Goal: Transaction & Acquisition: Subscribe to service/newsletter

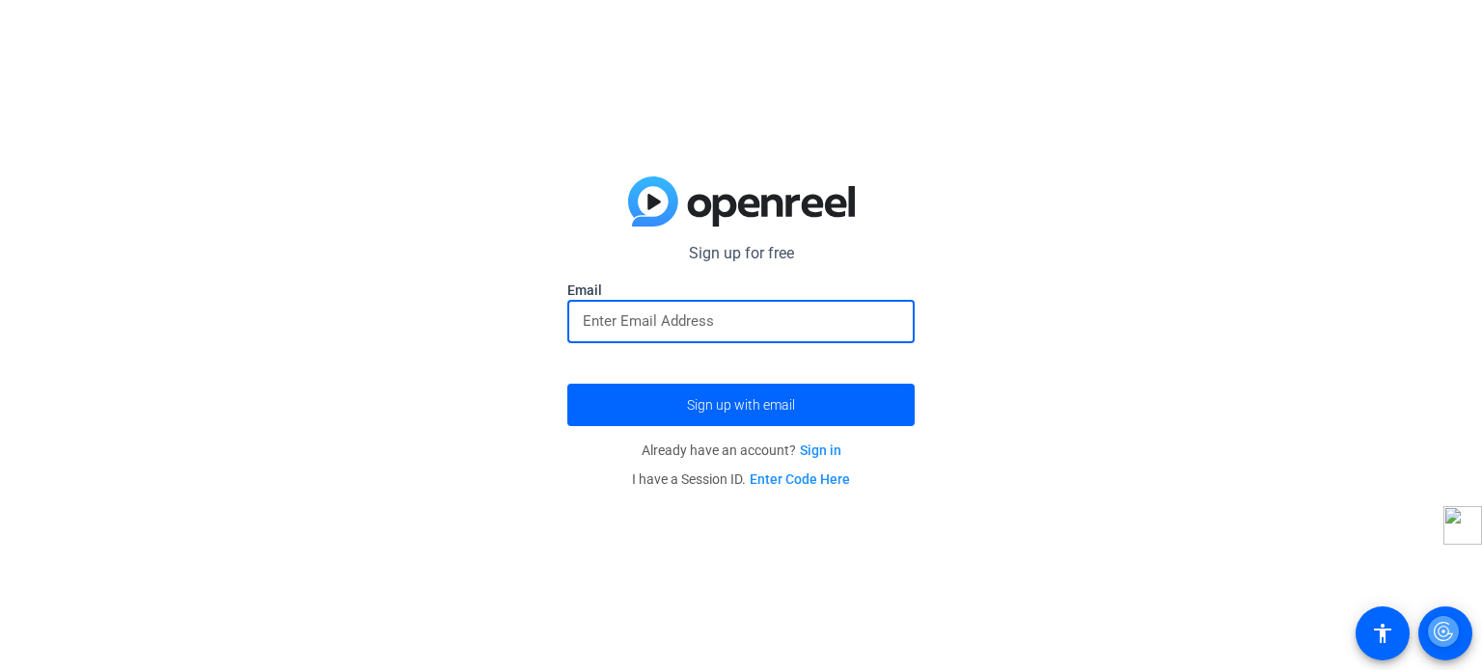
click at [742, 321] on input "email" at bounding box center [741, 321] width 316 height 23
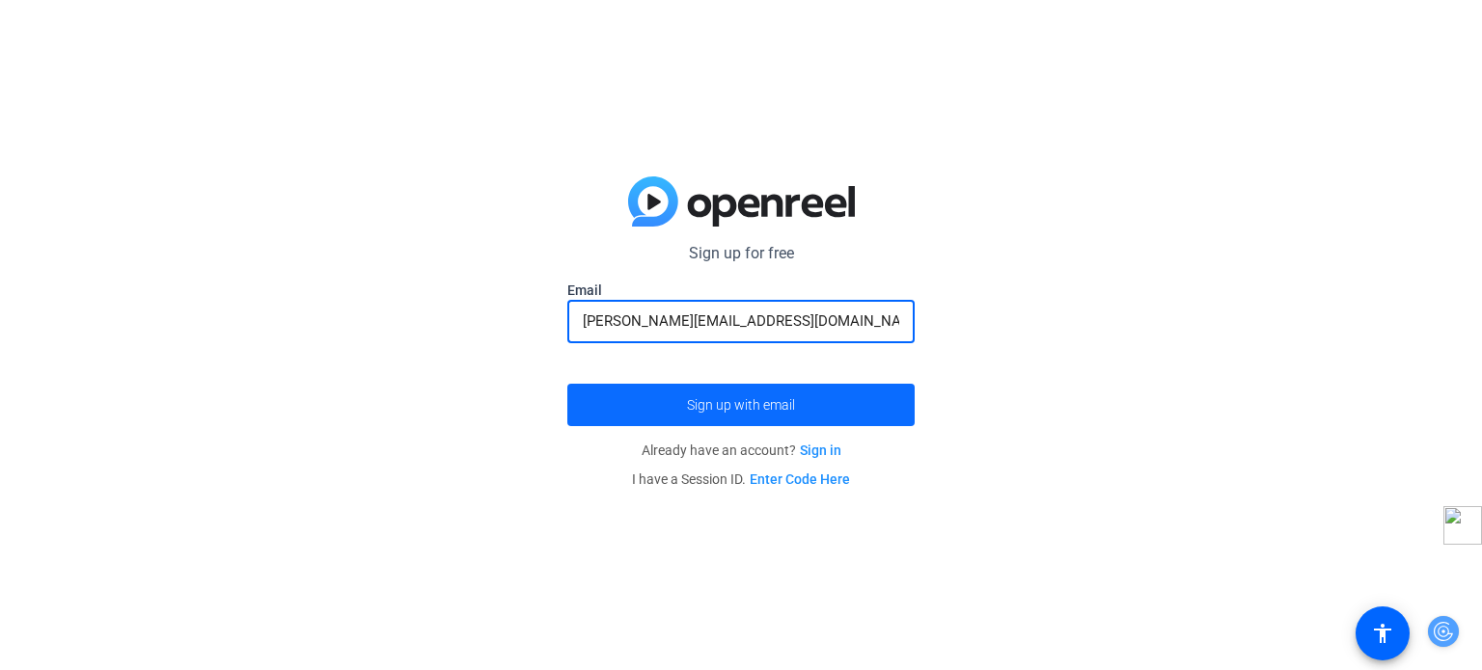
type input "suvayan.dey25@gmail.com"
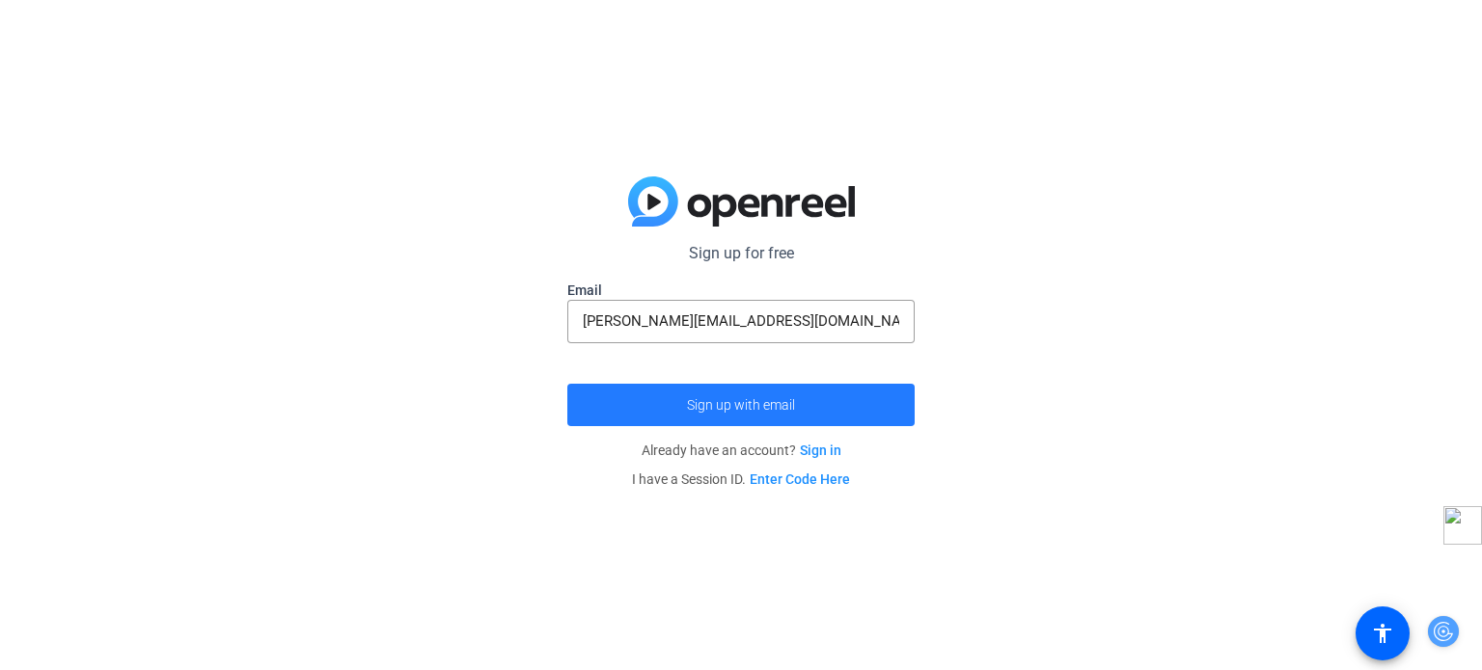
click at [790, 414] on span "submit" at bounding box center [740, 405] width 347 height 46
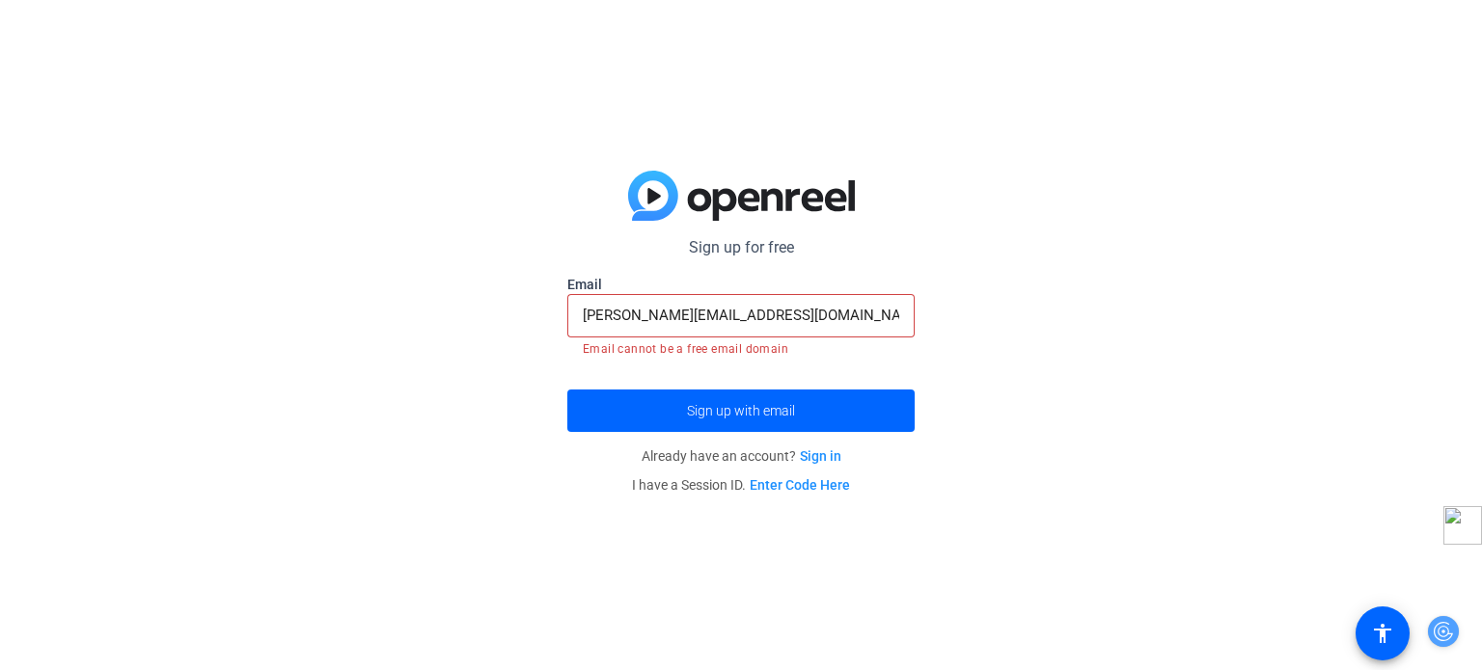
click at [813, 462] on link "Sign in" at bounding box center [820, 456] width 41 height 15
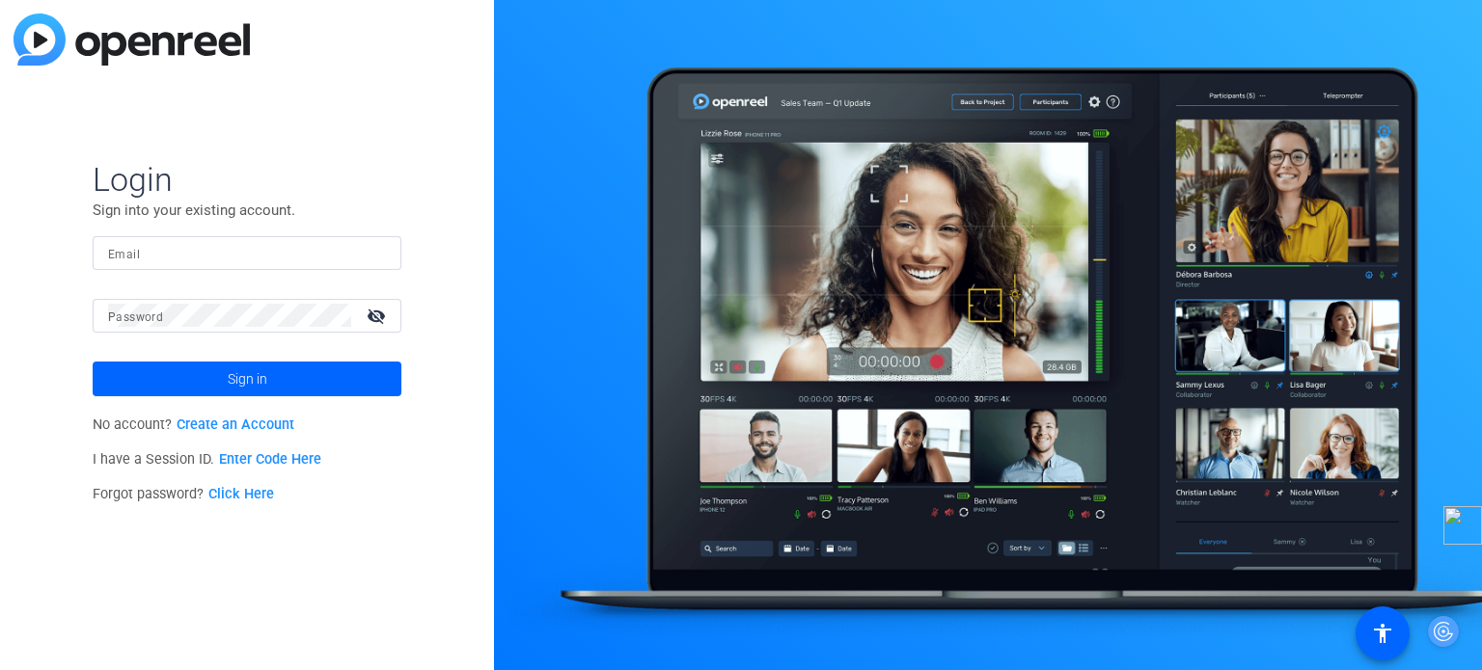
click at [232, 426] on link "Create an Account" at bounding box center [236, 425] width 118 height 16
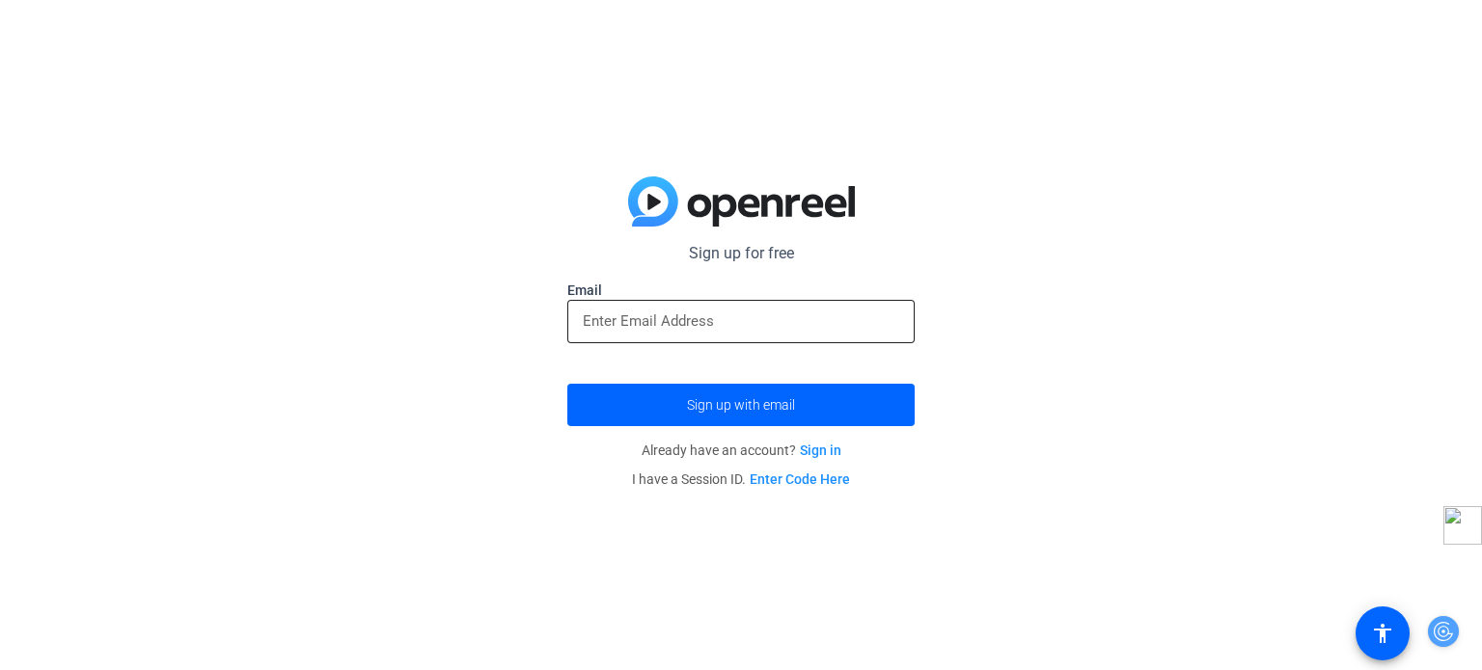
click at [663, 326] on input "email" at bounding box center [741, 321] width 316 height 23
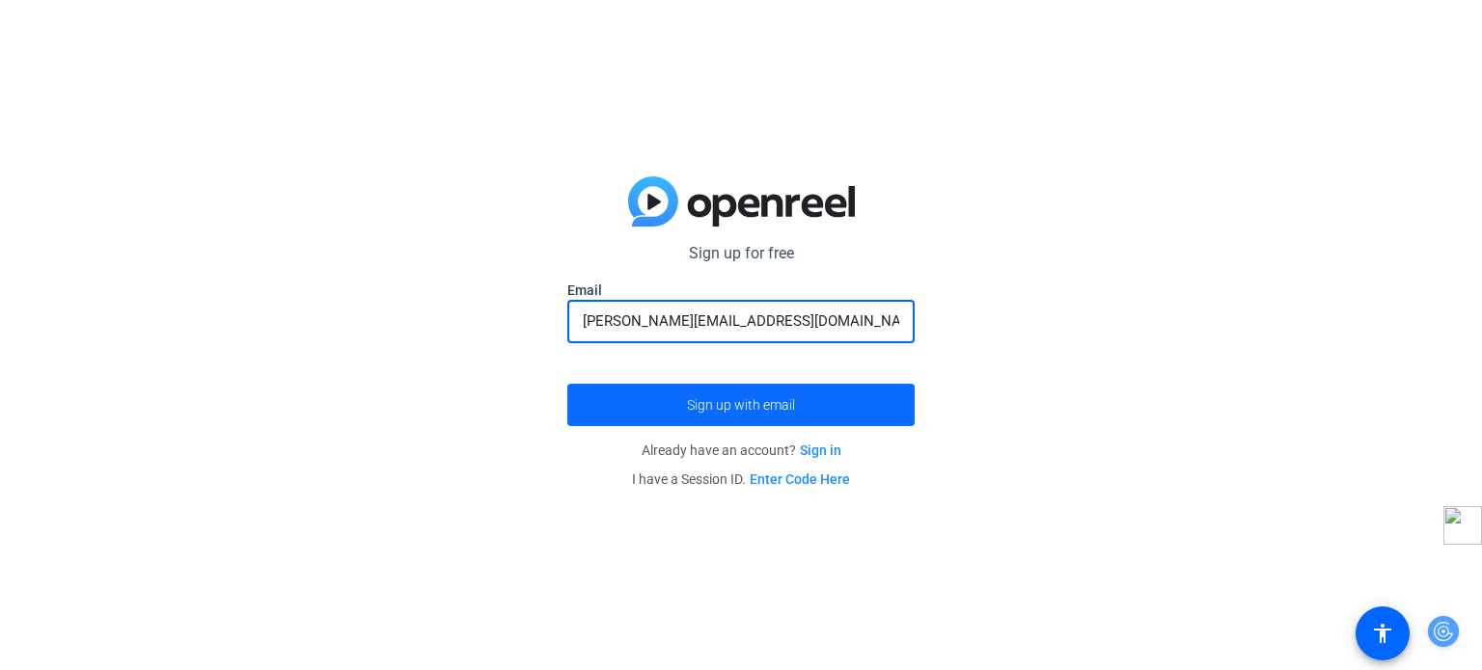
type input "suvayan.dey25@gmail.com"
click at [671, 414] on span "submit" at bounding box center [740, 405] width 347 height 46
